Goal: Transaction & Acquisition: Purchase product/service

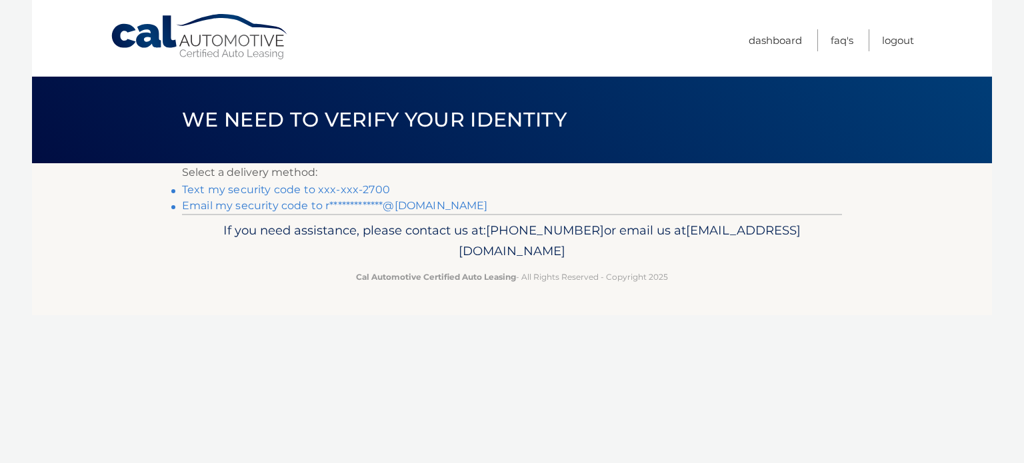
click at [279, 190] on link "Text my security code to xxx-xxx-2700" at bounding box center [286, 189] width 208 height 13
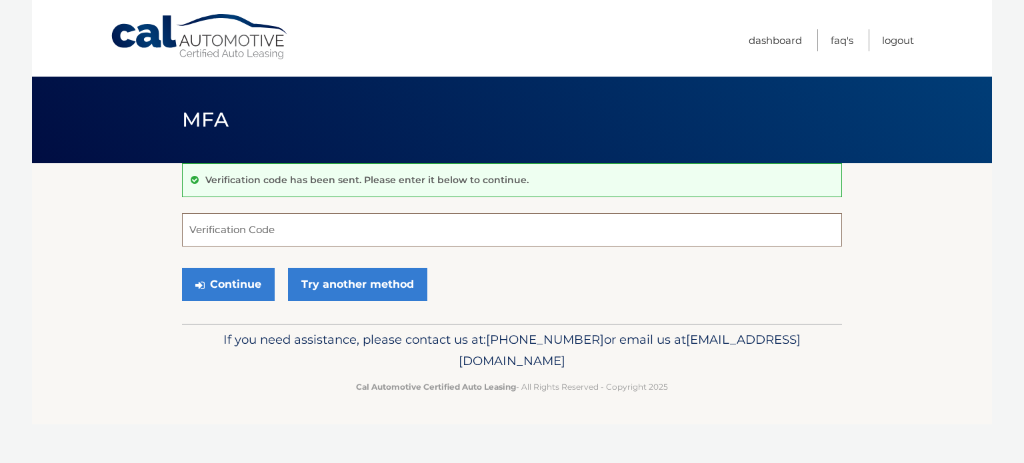
click at [295, 229] on input "Verification Code" at bounding box center [512, 229] width 660 height 33
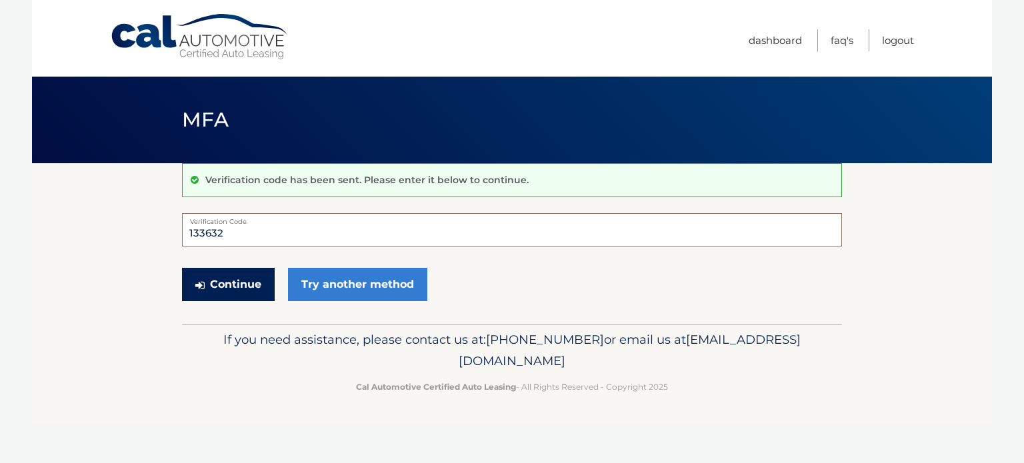
type input "133632"
click at [239, 276] on button "Continue" at bounding box center [228, 284] width 93 height 33
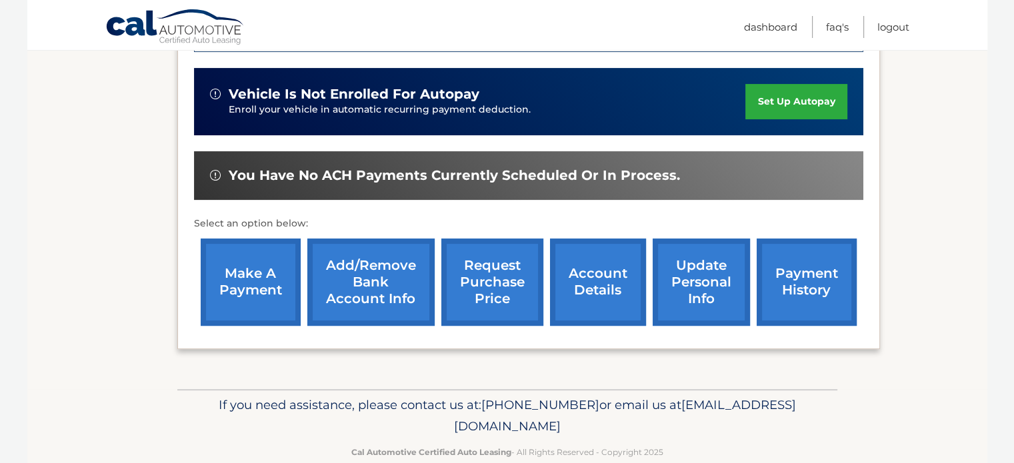
scroll to position [333, 0]
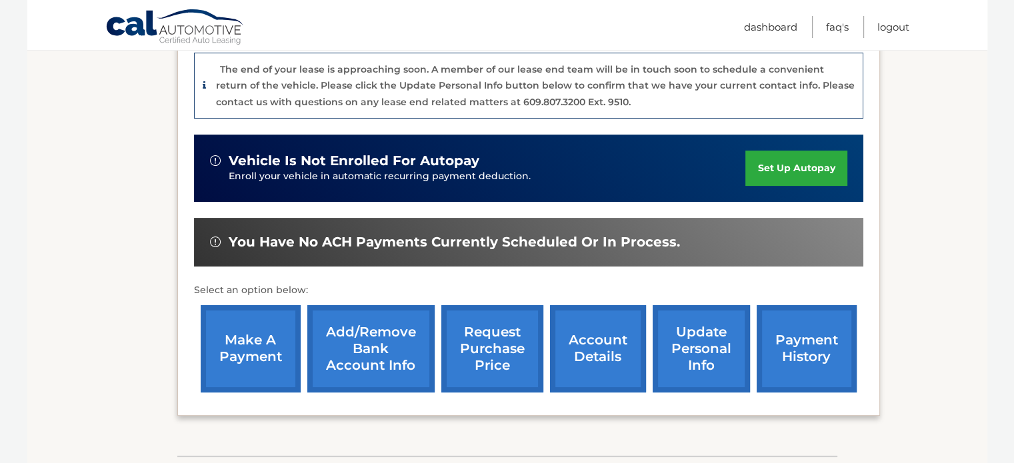
click at [249, 351] on link "make a payment" at bounding box center [251, 348] width 100 height 87
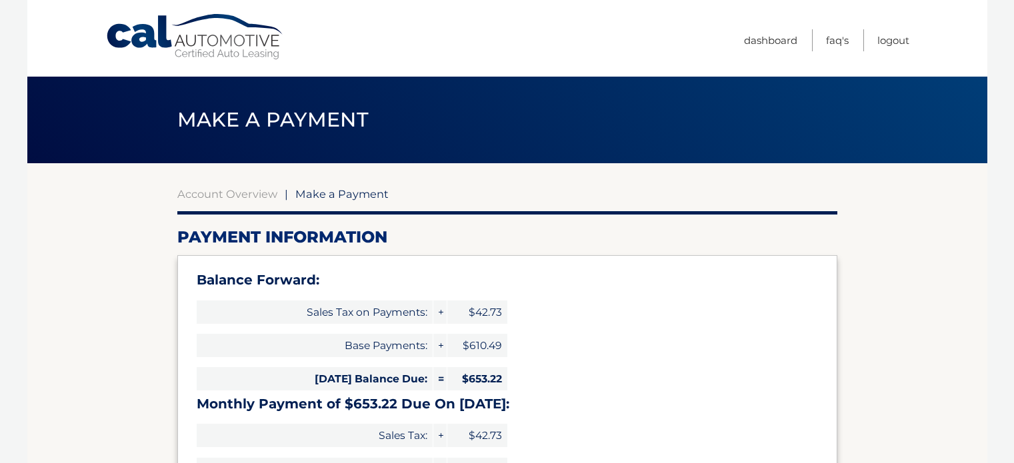
select select "MGVlNzJiZjMtZWRmYi00Nzc2LTk1NTUtNWQ3NzVjOWY1ZWE0"
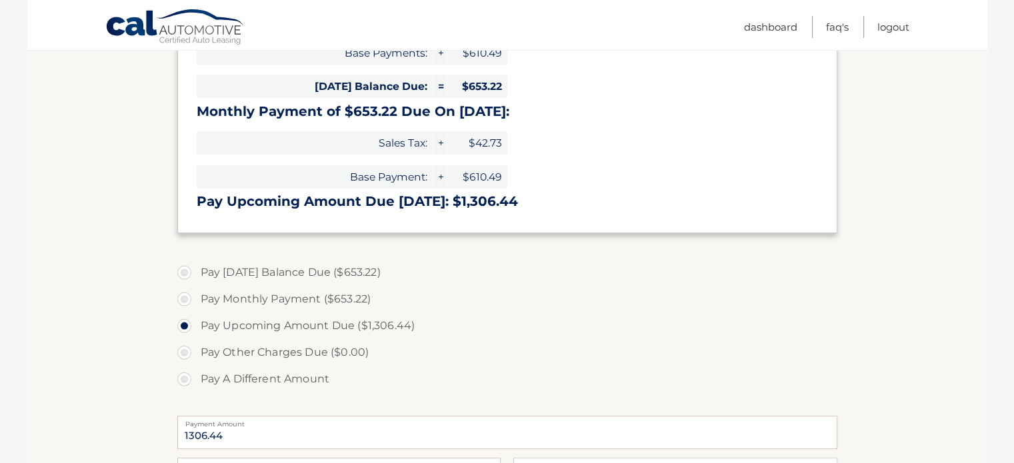
scroll to position [267, 0]
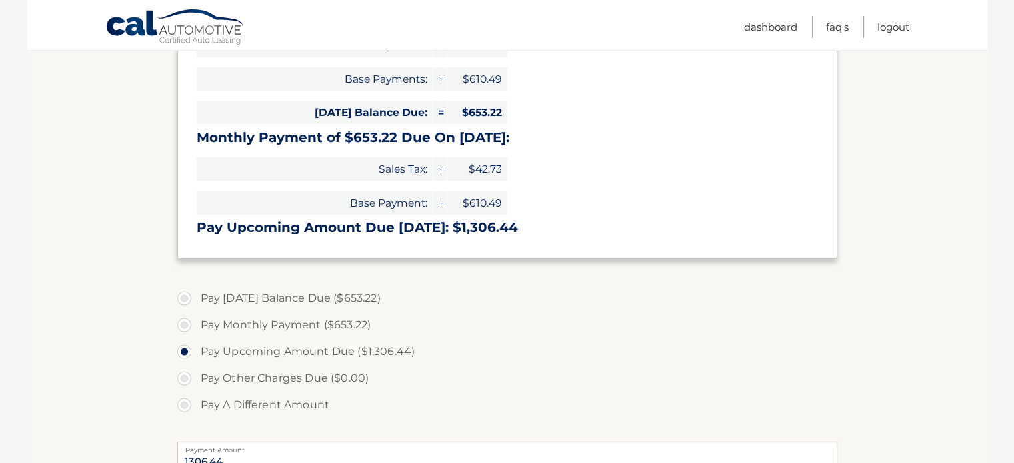
click at [187, 327] on label "Pay Monthly Payment ($653.22)" at bounding box center [507, 325] width 660 height 27
click at [187, 327] on input "Pay Monthly Payment ($653.22)" at bounding box center [189, 322] width 13 height 21
radio input "true"
type input "653.22"
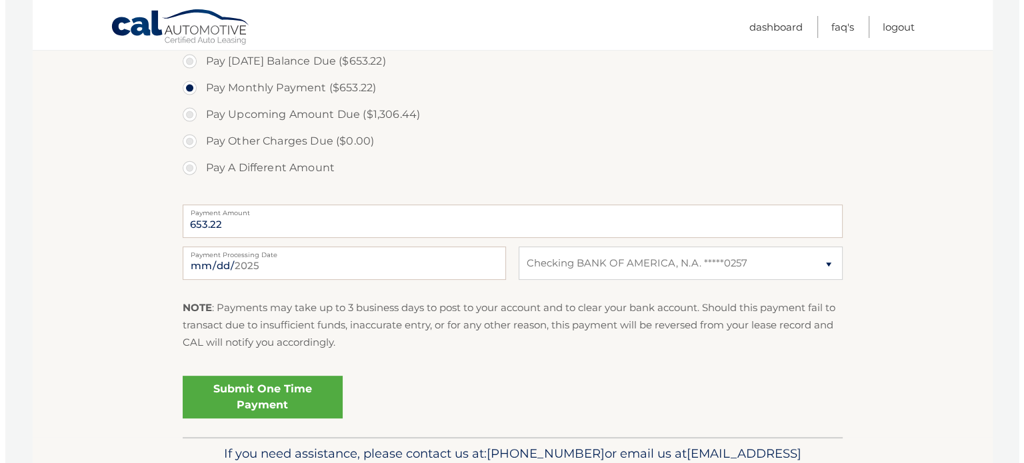
scroll to position [533, 0]
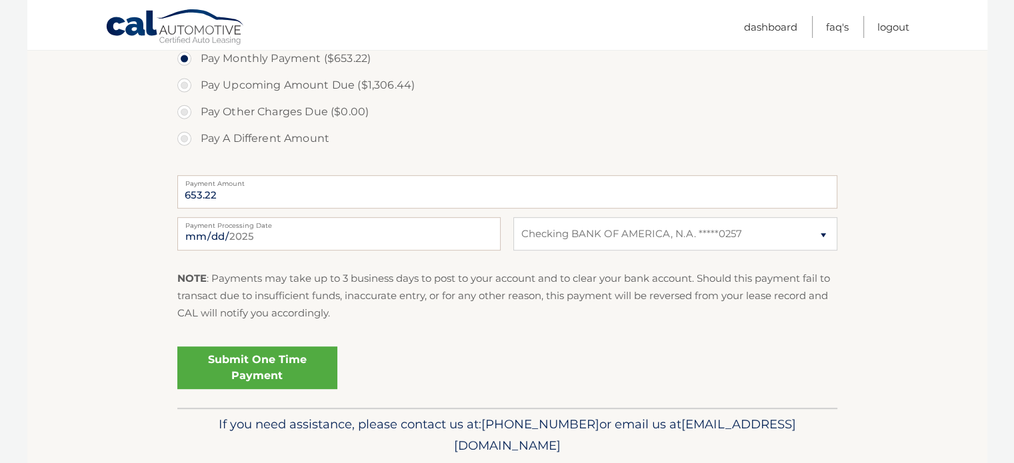
click at [253, 363] on link "Submit One Time Payment" at bounding box center [257, 368] width 160 height 43
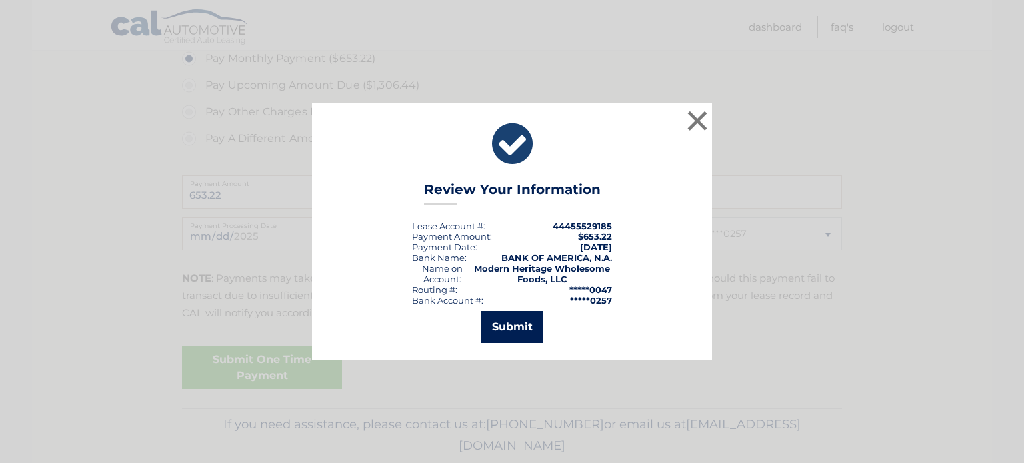
click at [513, 329] on button "Submit" at bounding box center [512, 327] width 62 height 32
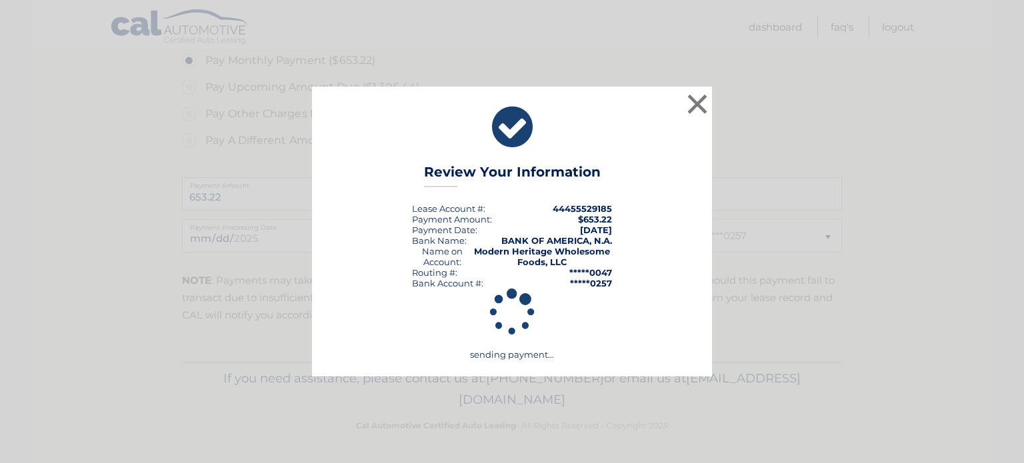
scroll to position [531, 0]
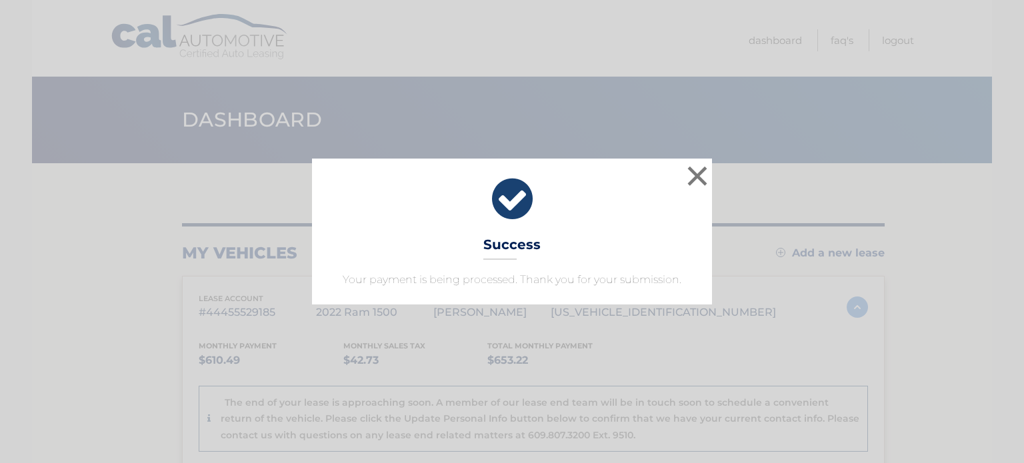
drag, startPoint x: 648, startPoint y: 79, endPoint x: 659, endPoint y: 78, distance: 11.4
click at [648, 79] on div "× Success Your payment is being processed. Thank you for your submission. Loadi…" at bounding box center [512, 231] width 1024 height 463
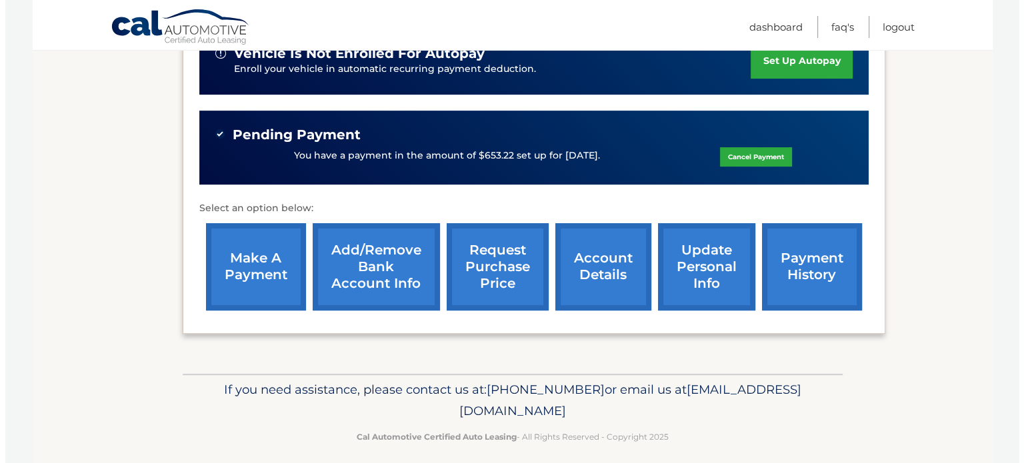
scroll to position [451, 0]
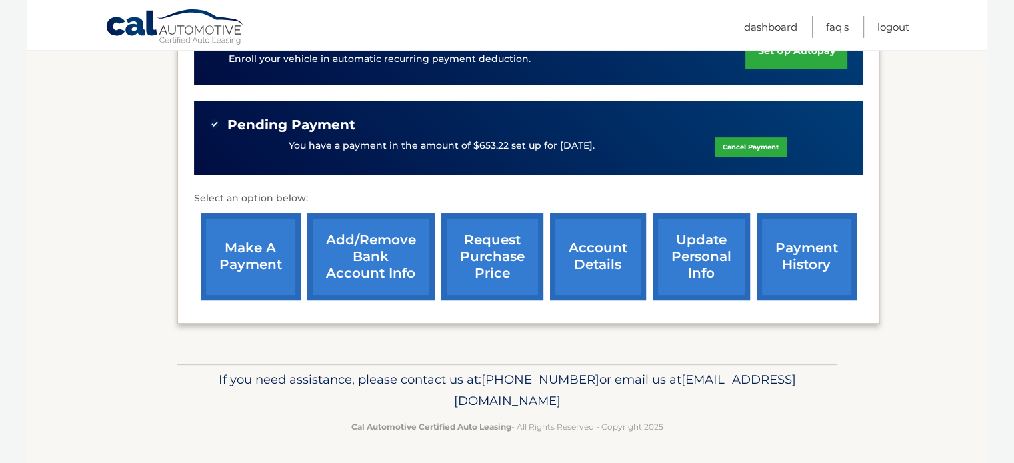
click at [488, 259] on link "request purchase price" at bounding box center [492, 256] width 102 height 87
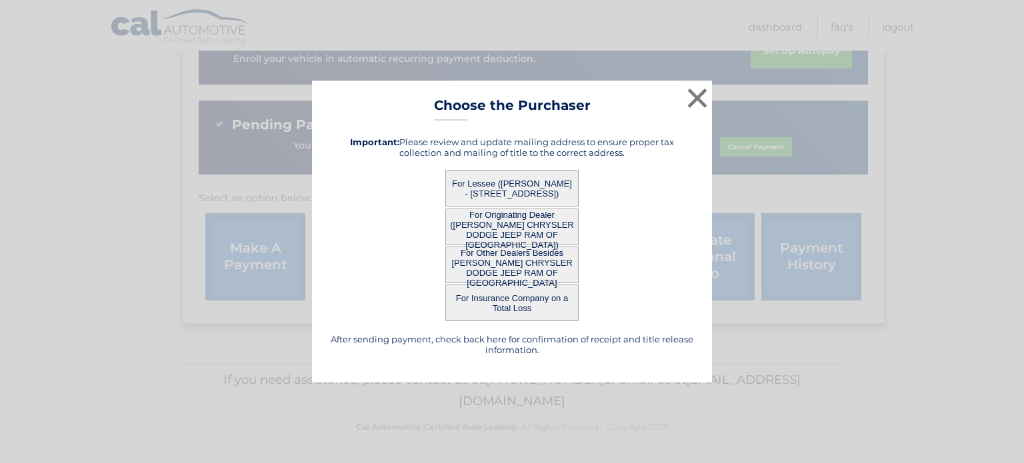
click at [508, 187] on button "For Lessee ([PERSON_NAME] - [STREET_ADDRESS])" at bounding box center [511, 188] width 133 height 37
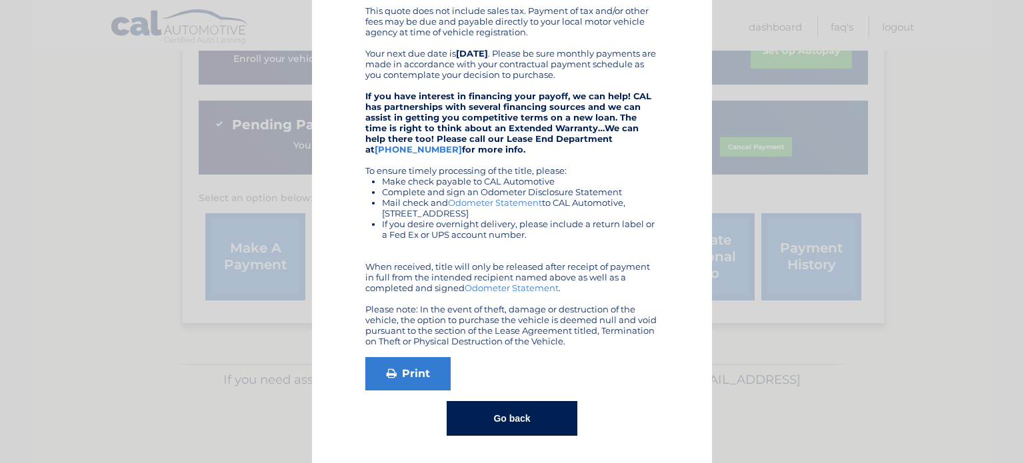
scroll to position [303, 0]
